Goal: Transaction & Acquisition: Purchase product/service

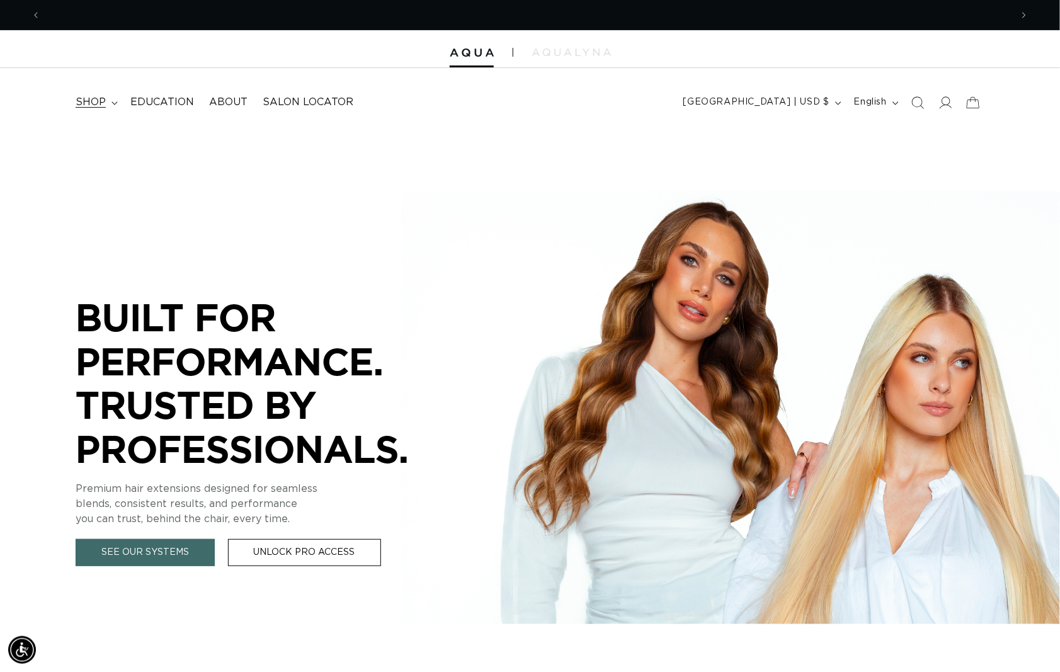
click at [98, 97] on span "shop" at bounding box center [91, 102] width 30 height 13
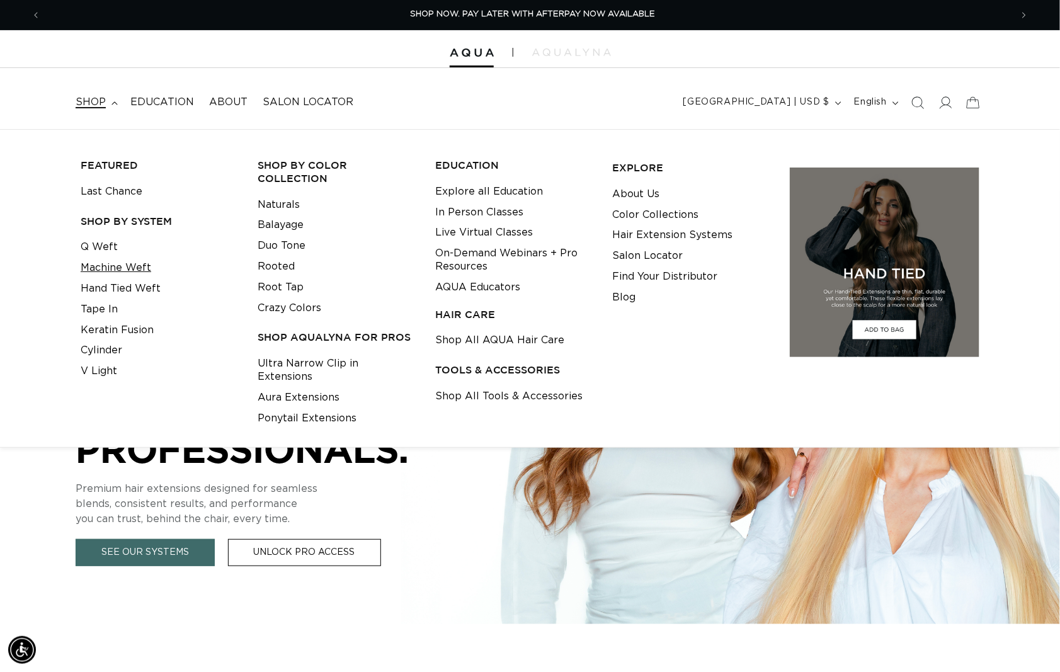
click at [125, 270] on link "Machine Weft" at bounding box center [116, 268] width 71 height 21
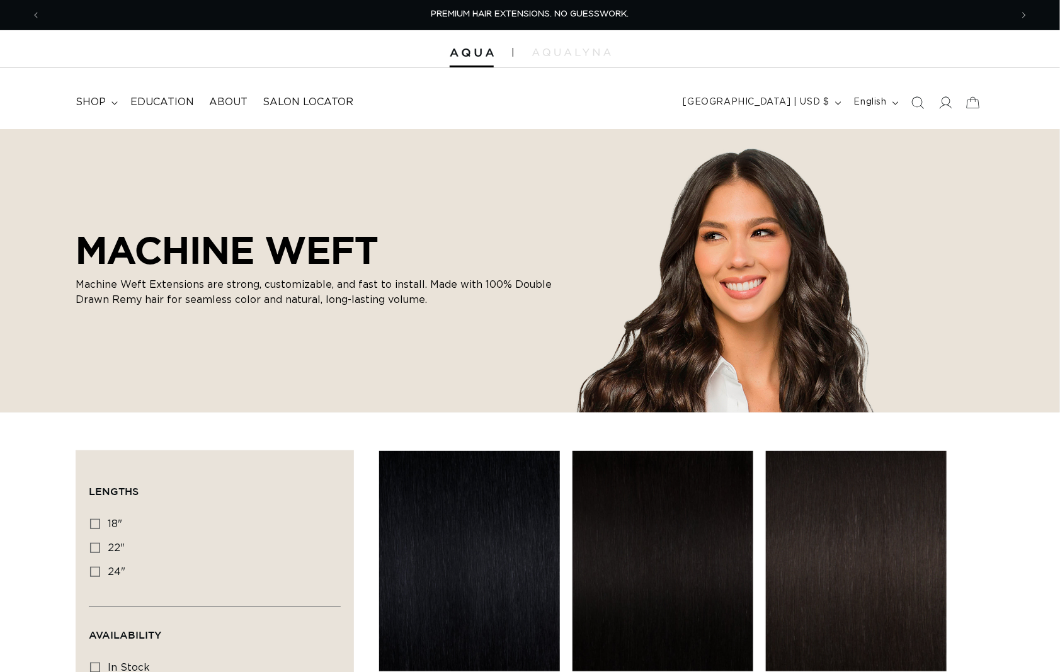
scroll to position [497, 0]
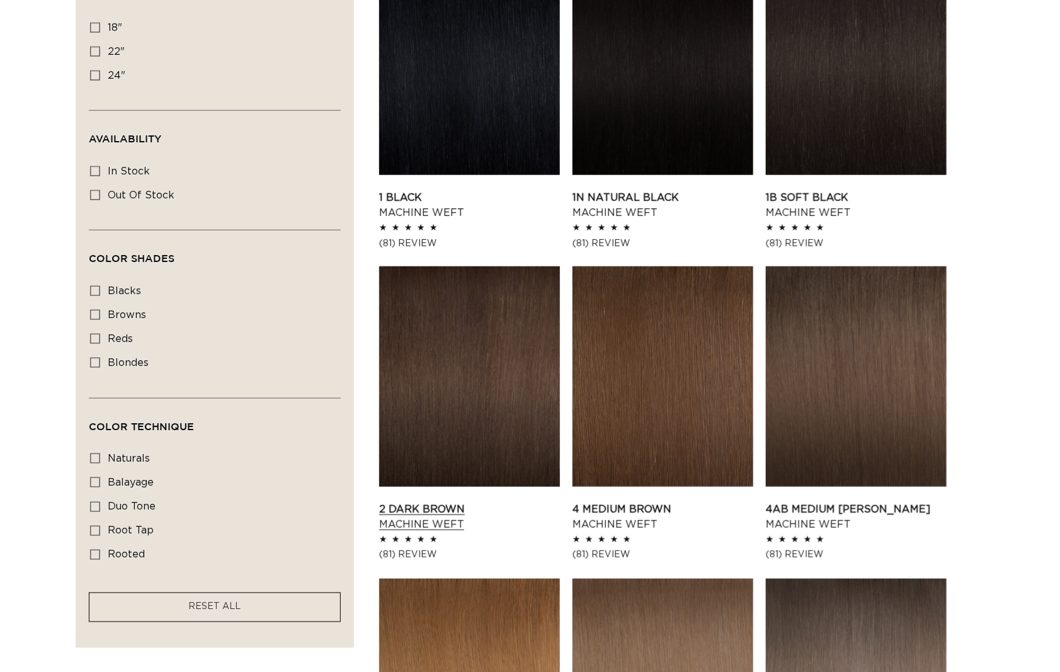
click at [485, 502] on link "2 Dark Brown Machine Weft" at bounding box center [469, 517] width 181 height 30
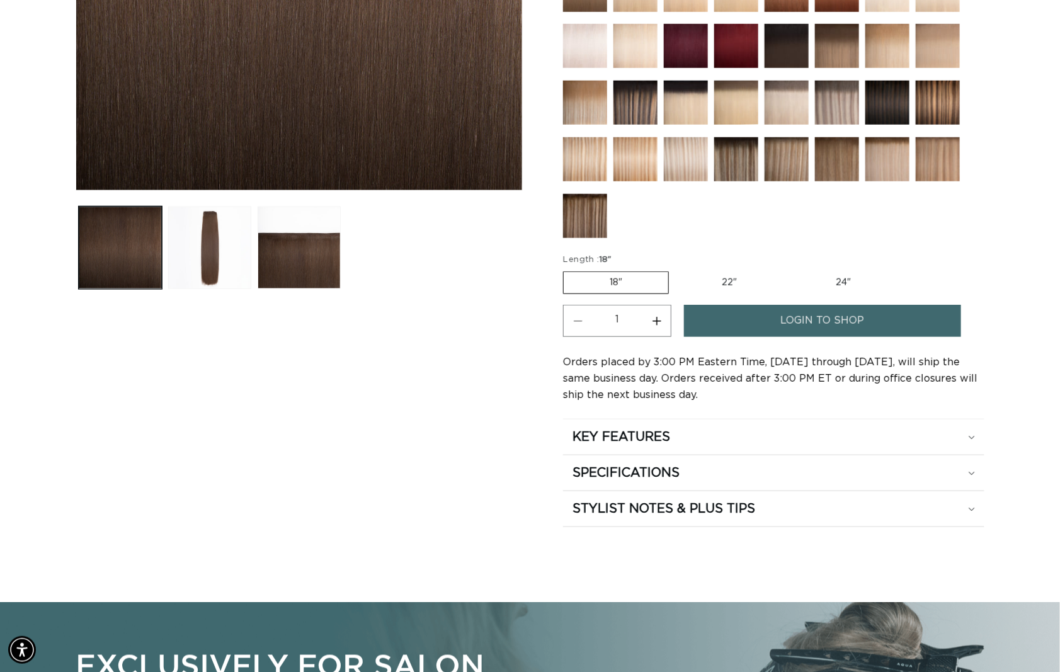
scroll to position [0, 968]
